Goal: Navigation & Orientation: Find specific page/section

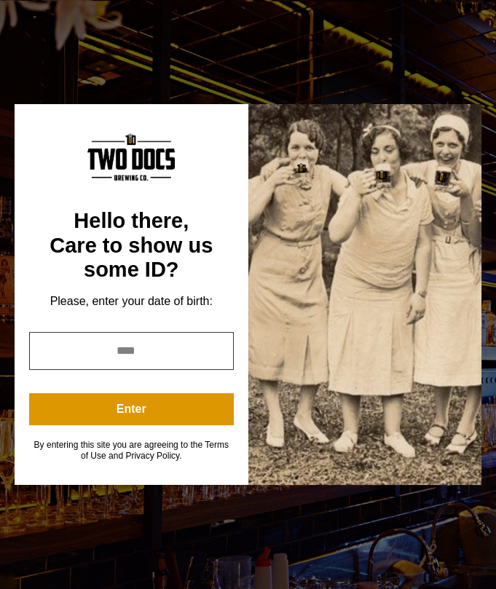
click at [149, 358] on input "year" at bounding box center [131, 351] width 205 height 38
type input "*"
click at [212, 349] on input "*" at bounding box center [131, 351] width 205 height 38
type input "*"
type input "****"
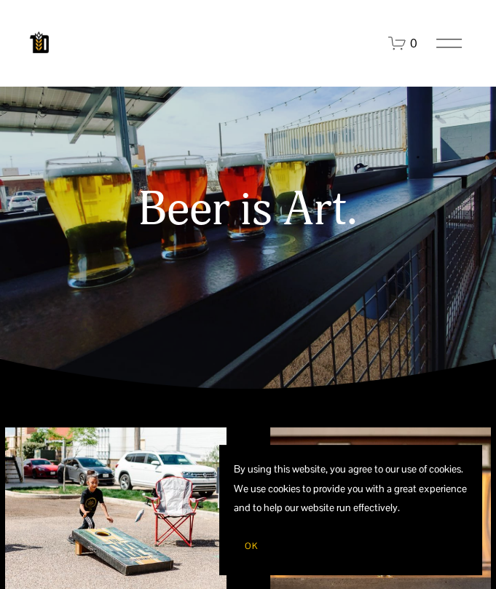
click at [438, 39] on div at bounding box center [448, 39] width 25 height 1
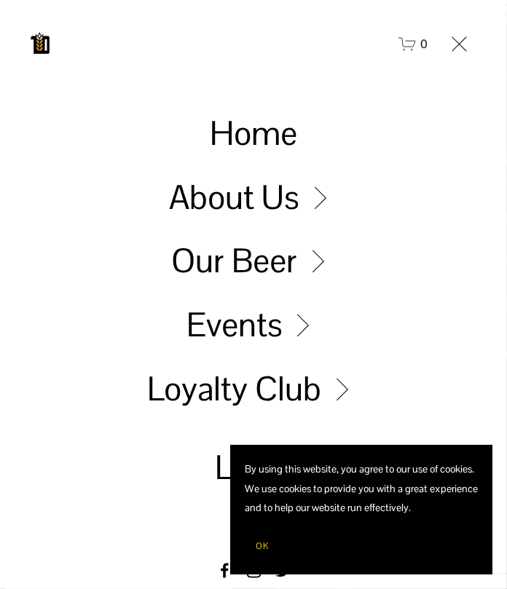
scroll to position [31, 0]
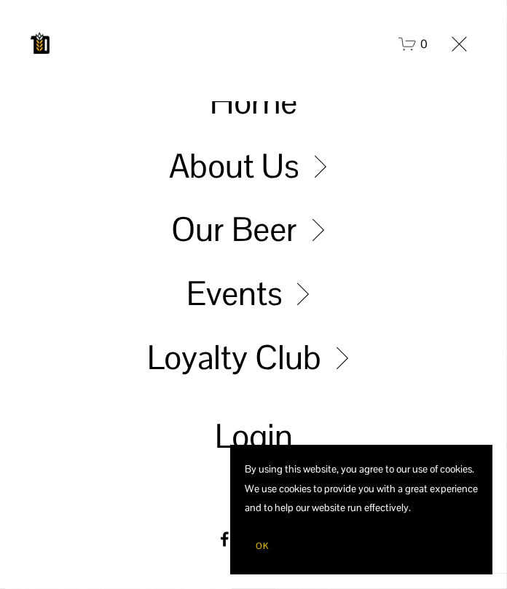
click at [260, 549] on span "OK" at bounding box center [262, 546] width 13 height 12
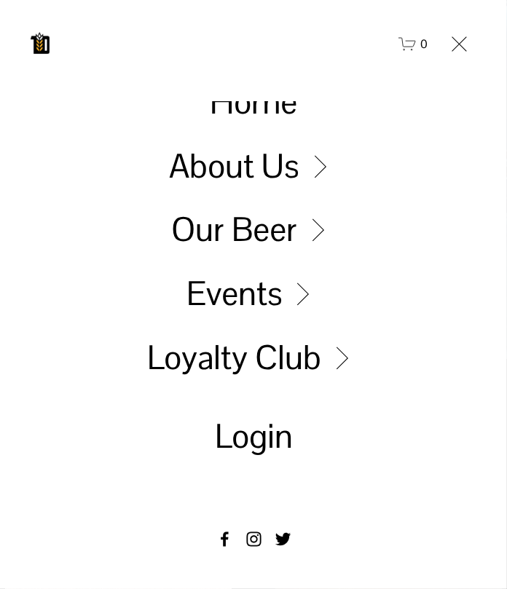
click at [309, 218] on link "Folder: Our Beer" at bounding box center [253, 229] width 165 height 33
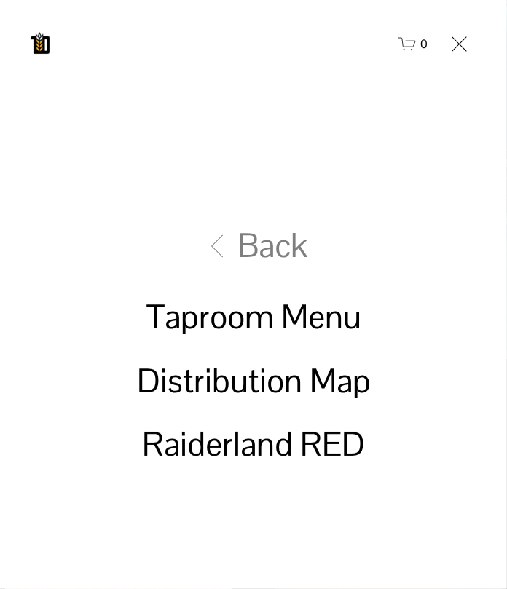
click at [240, 325] on link "Taproom Menu" at bounding box center [253, 316] width 215 height 33
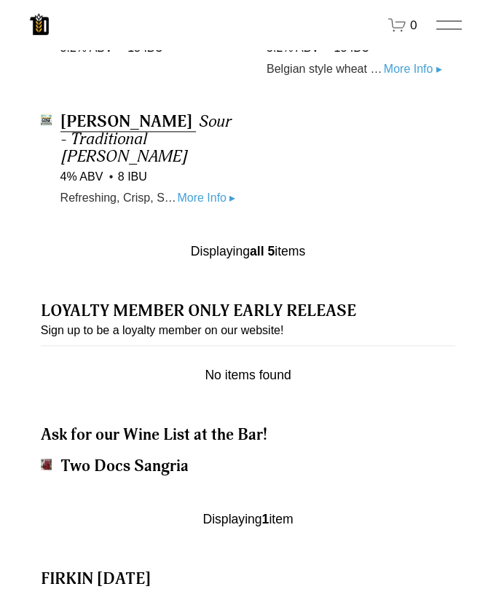
scroll to position [1497, 0]
